Goal: Information Seeking & Learning: Learn about a topic

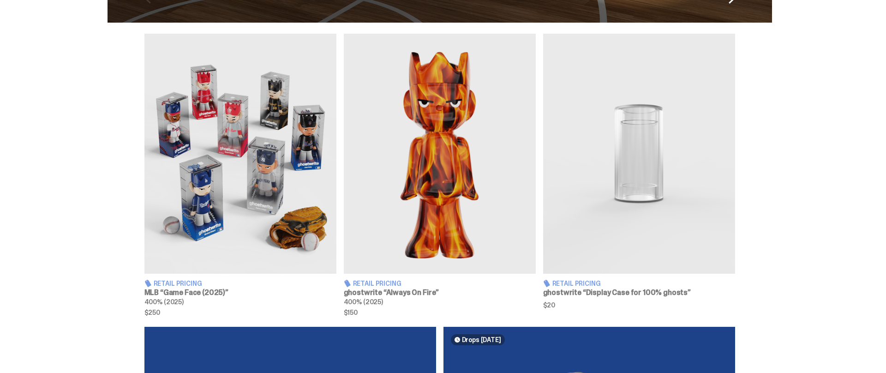
scroll to position [310, 0]
click at [227, 196] on img at bounding box center [240, 153] width 192 height 240
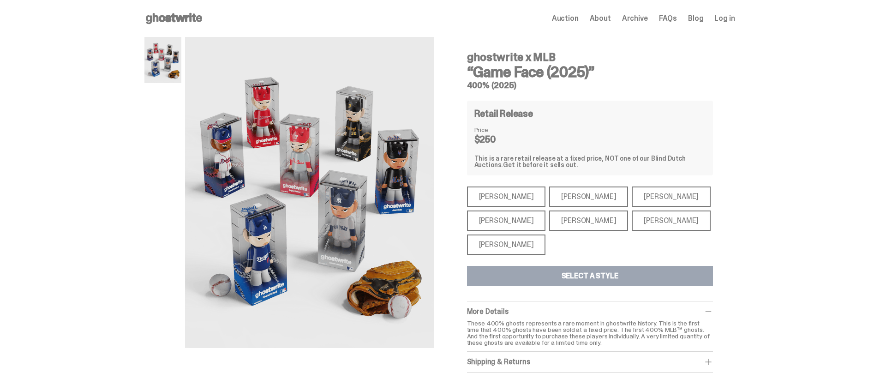
click at [517, 243] on div "[PERSON_NAME]" at bounding box center [506, 244] width 79 height 20
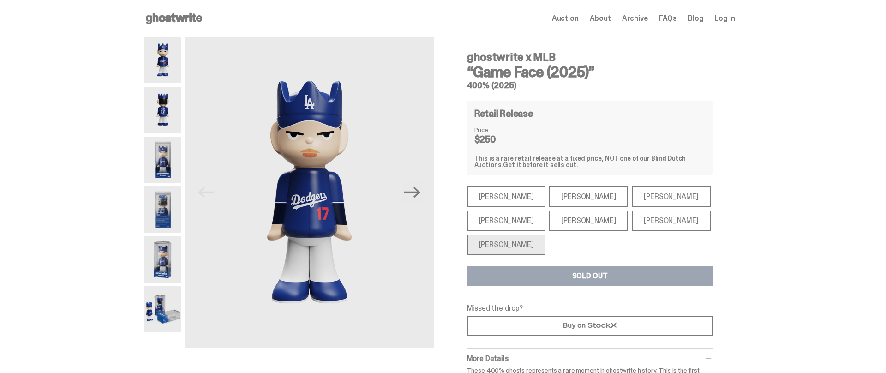
click at [499, 192] on div "[PERSON_NAME]" at bounding box center [506, 196] width 79 height 20
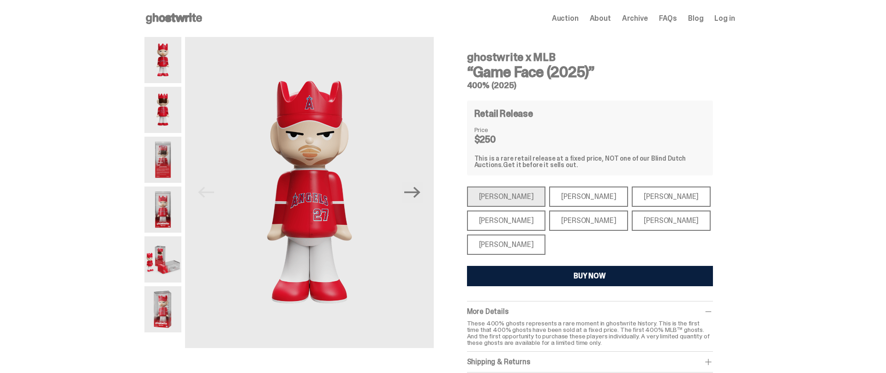
click at [499, 222] on div "[PERSON_NAME]" at bounding box center [506, 220] width 79 height 20
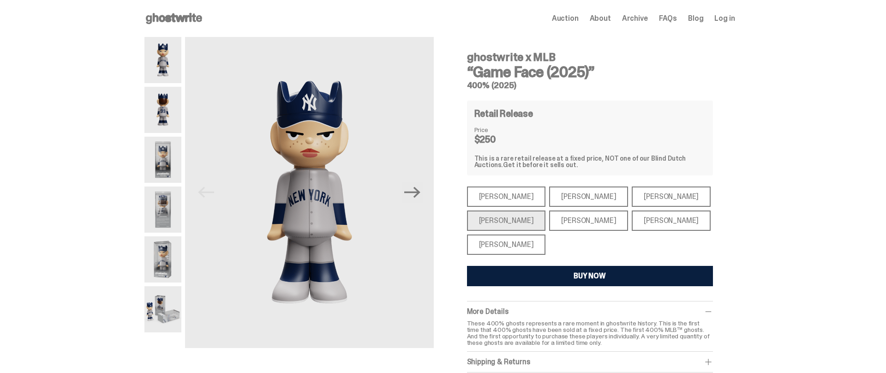
click at [549, 194] on div "[PERSON_NAME]" at bounding box center [588, 196] width 79 height 20
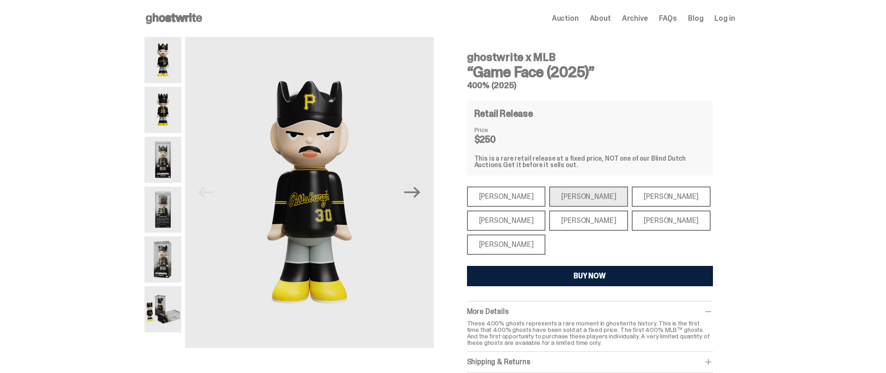
click at [569, 219] on div "[PERSON_NAME]" at bounding box center [588, 220] width 79 height 20
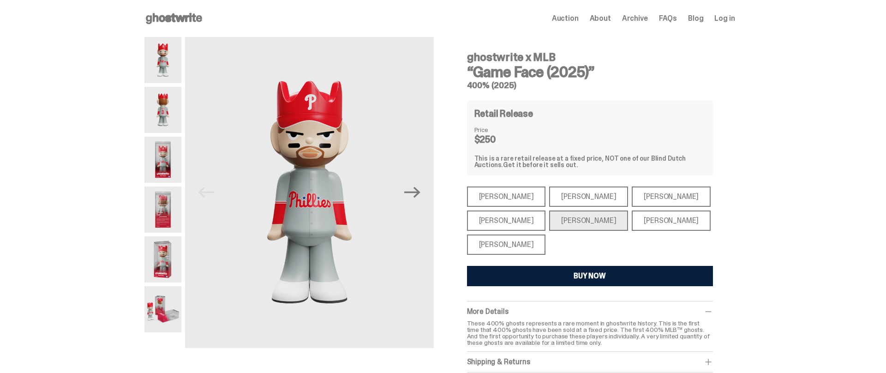
drag, startPoint x: 620, startPoint y: 197, endPoint x: 621, endPoint y: 208, distance: 11.2
click at [632, 197] on div "[PERSON_NAME]" at bounding box center [671, 196] width 79 height 20
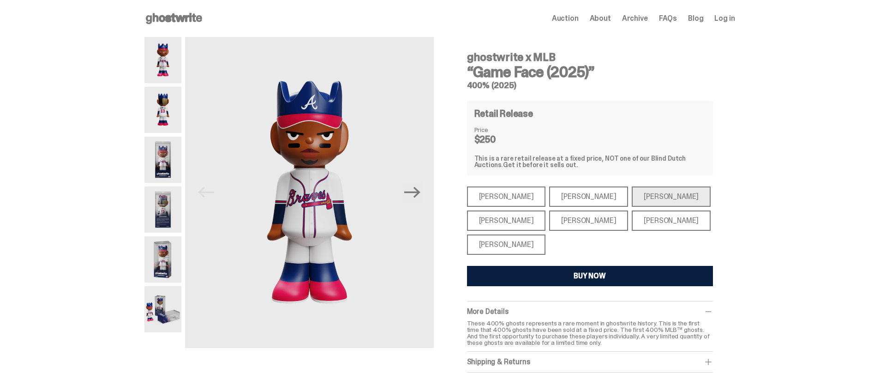
click at [632, 217] on div "[PERSON_NAME]" at bounding box center [671, 220] width 79 height 20
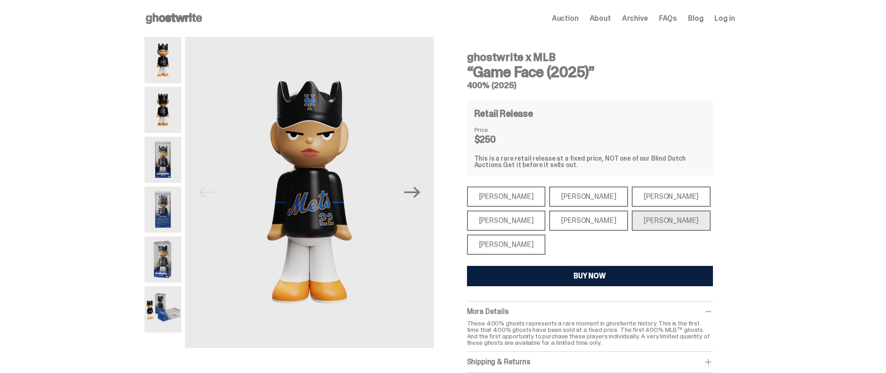
click at [506, 191] on div "[PERSON_NAME]" at bounding box center [506, 196] width 79 height 20
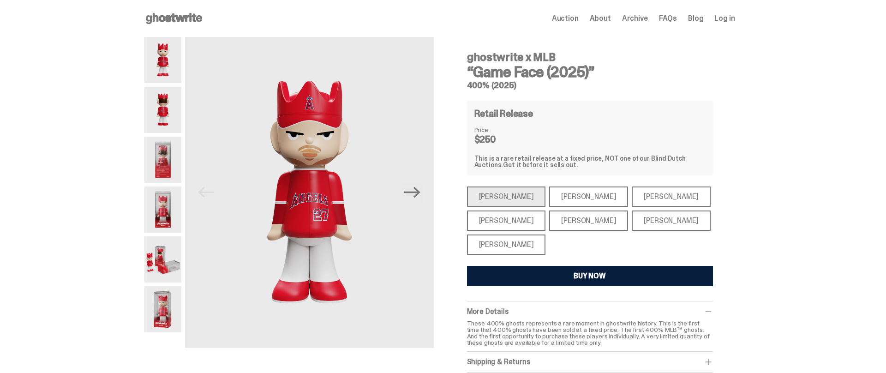
click at [495, 243] on div "[PERSON_NAME]" at bounding box center [506, 244] width 79 height 20
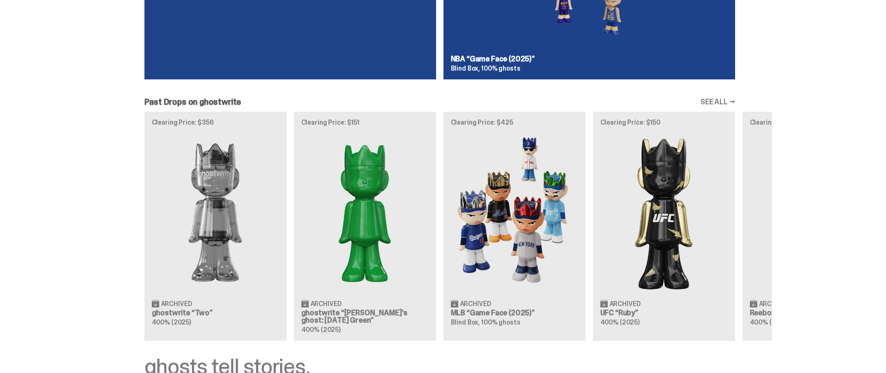
scroll to position [772, 0]
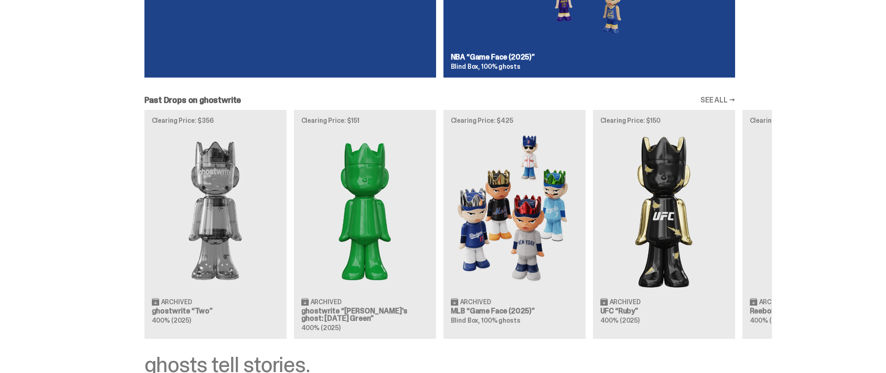
click at [715, 99] on link "SEE ALL →" at bounding box center [717, 99] width 35 height 7
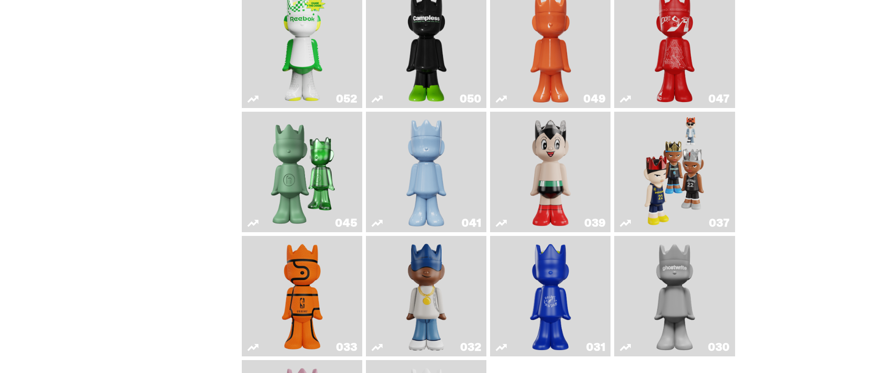
scroll to position [240, 0]
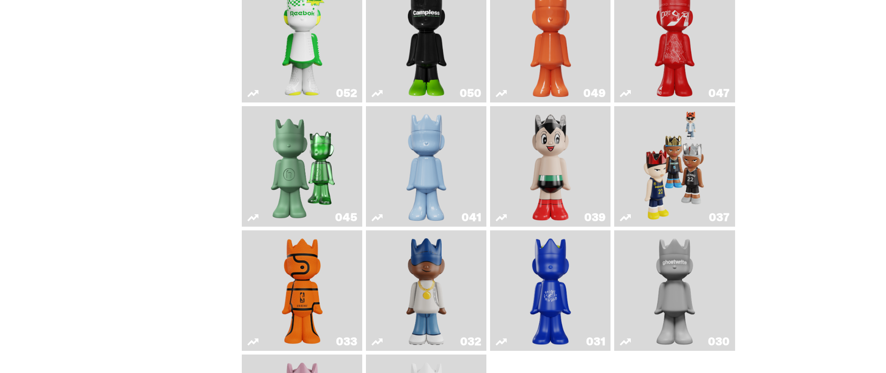
click at [687, 170] on img "Game Face (2024)" at bounding box center [675, 166] width 64 height 113
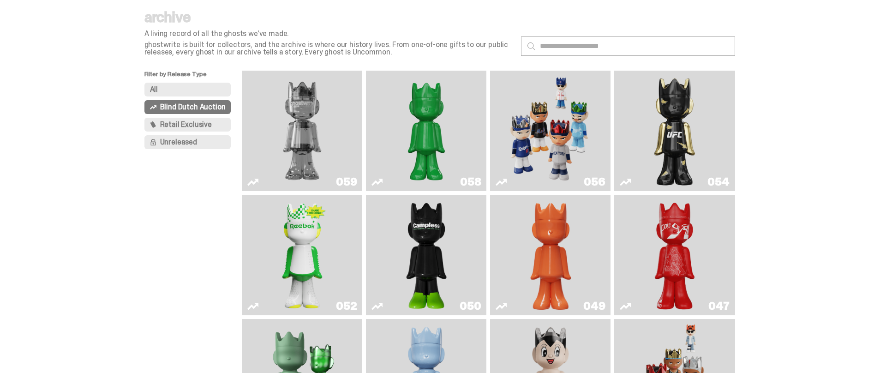
scroll to position [20, 0]
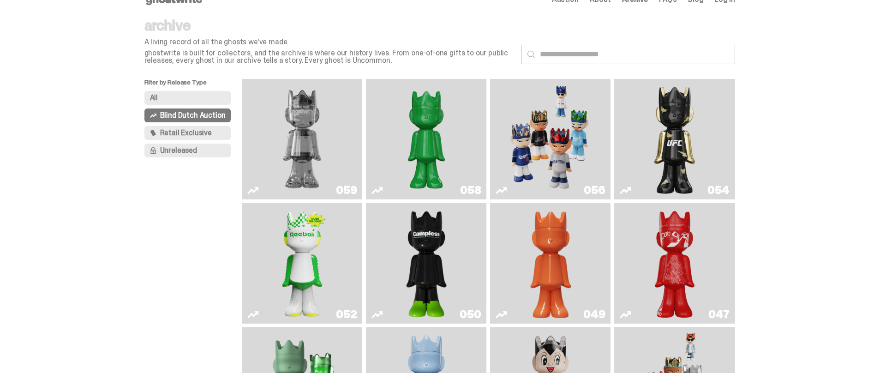
click at [579, 138] on img "Game Face (2025)" at bounding box center [550, 139] width 90 height 113
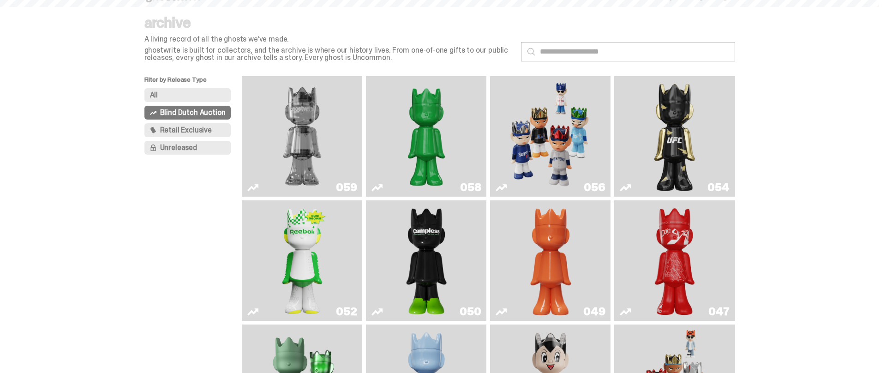
scroll to position [23, 0]
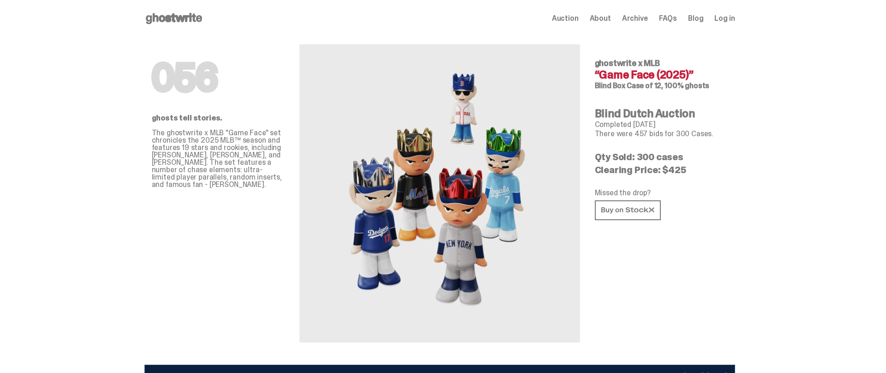
scroll to position [1, 0]
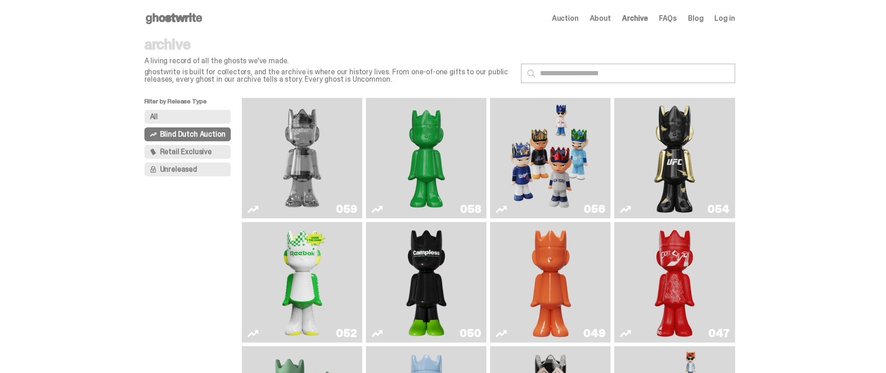
click at [160, 16] on use at bounding box center [174, 18] width 56 height 11
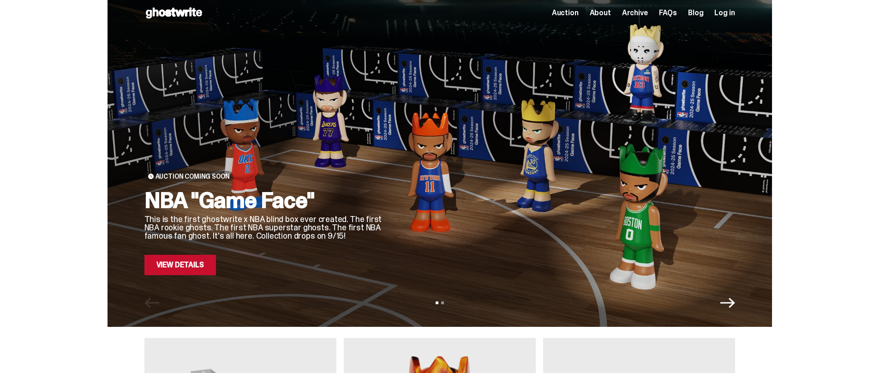
click at [165, 270] on link "View Details" at bounding box center [180, 265] width 72 height 20
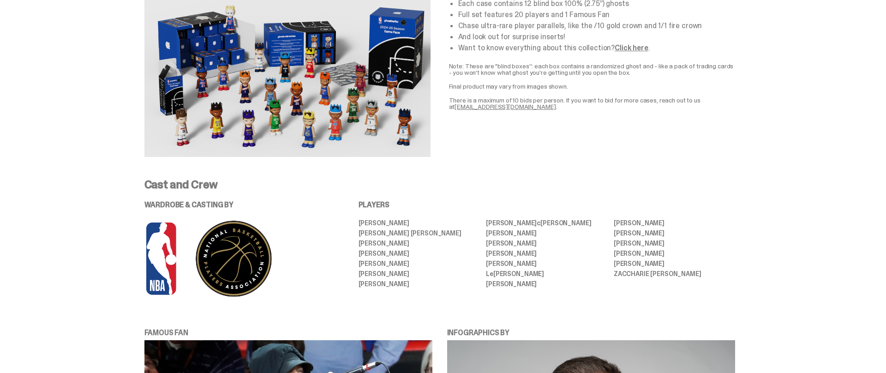
scroll to position [407, 0]
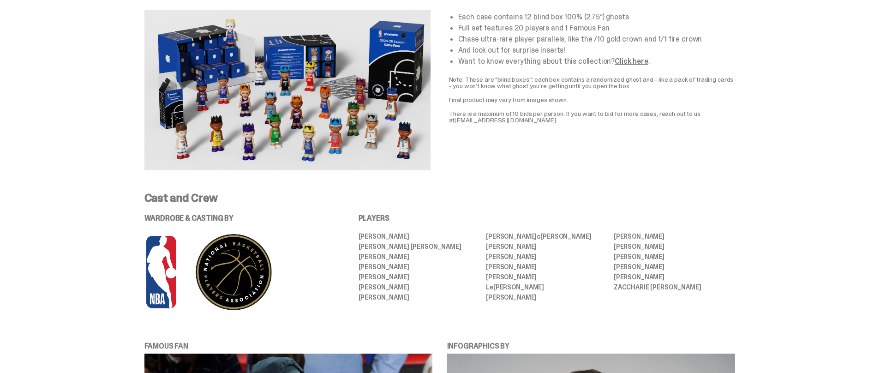
click at [495, 122] on link "[EMAIL_ADDRESS][DOMAIN_NAME]" at bounding box center [505, 120] width 102 height 8
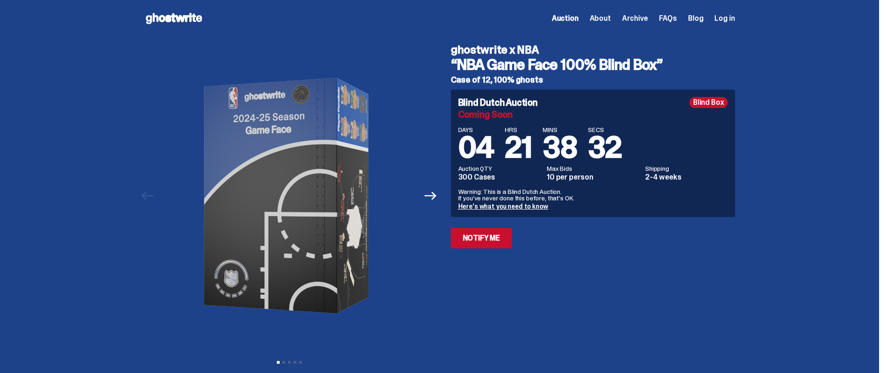
click at [161, 16] on icon at bounding box center [173, 18] width 59 height 15
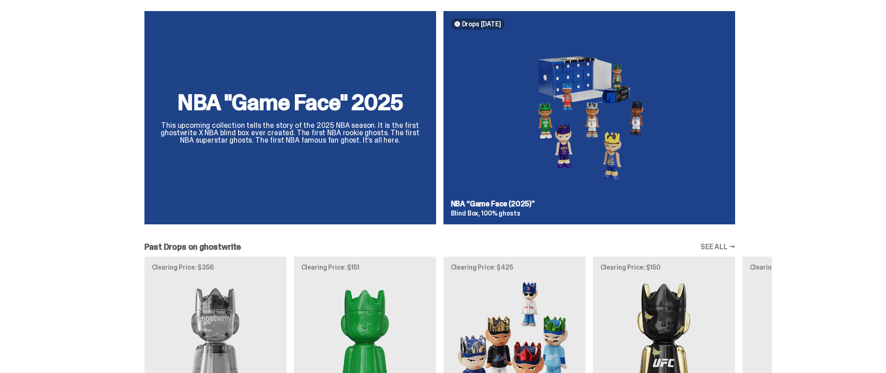
scroll to position [842, 0]
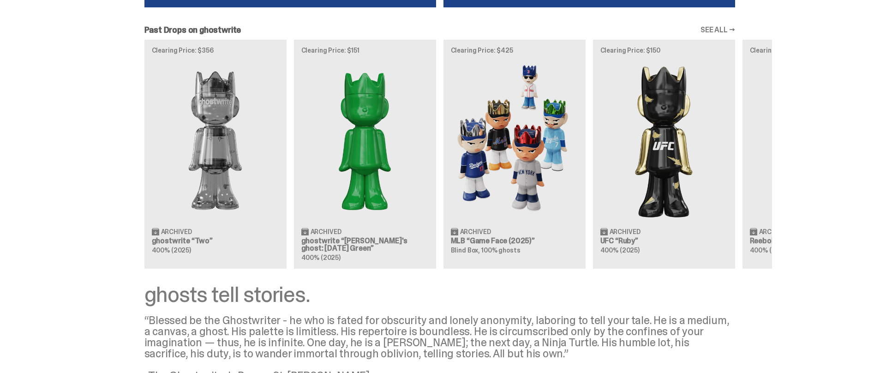
click at [494, 142] on div "Clearing Price: $356 Archived ghostwrite “Two” 400% (2025) Clearing Price: $151…" at bounding box center [439, 154] width 664 height 229
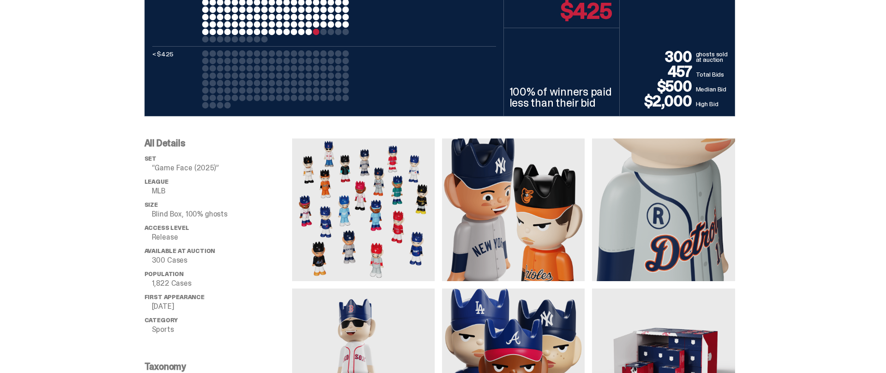
scroll to position [558, 0]
